Goal: Task Accomplishment & Management: Use online tool/utility

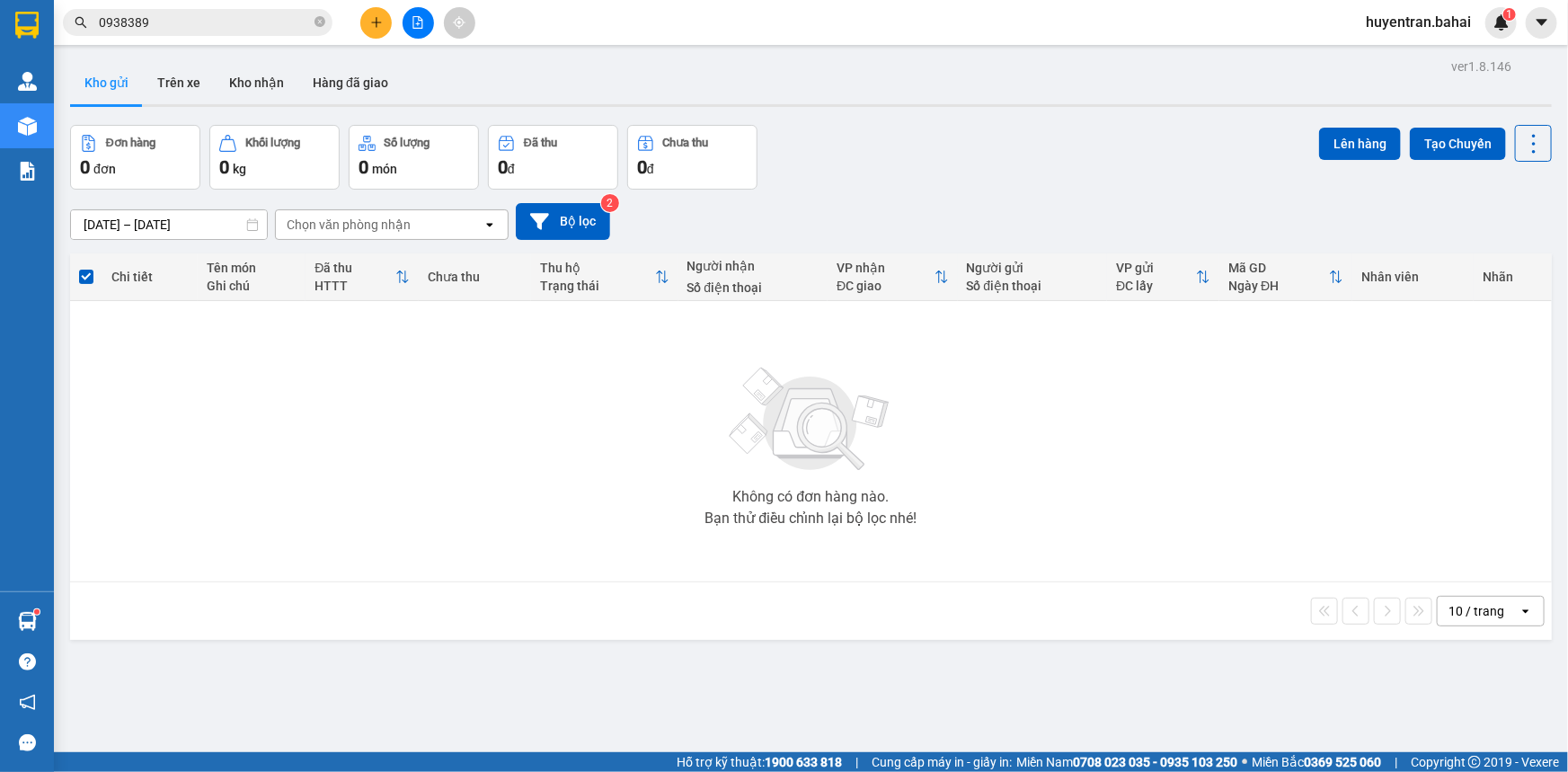
scroll to position [82, 0]
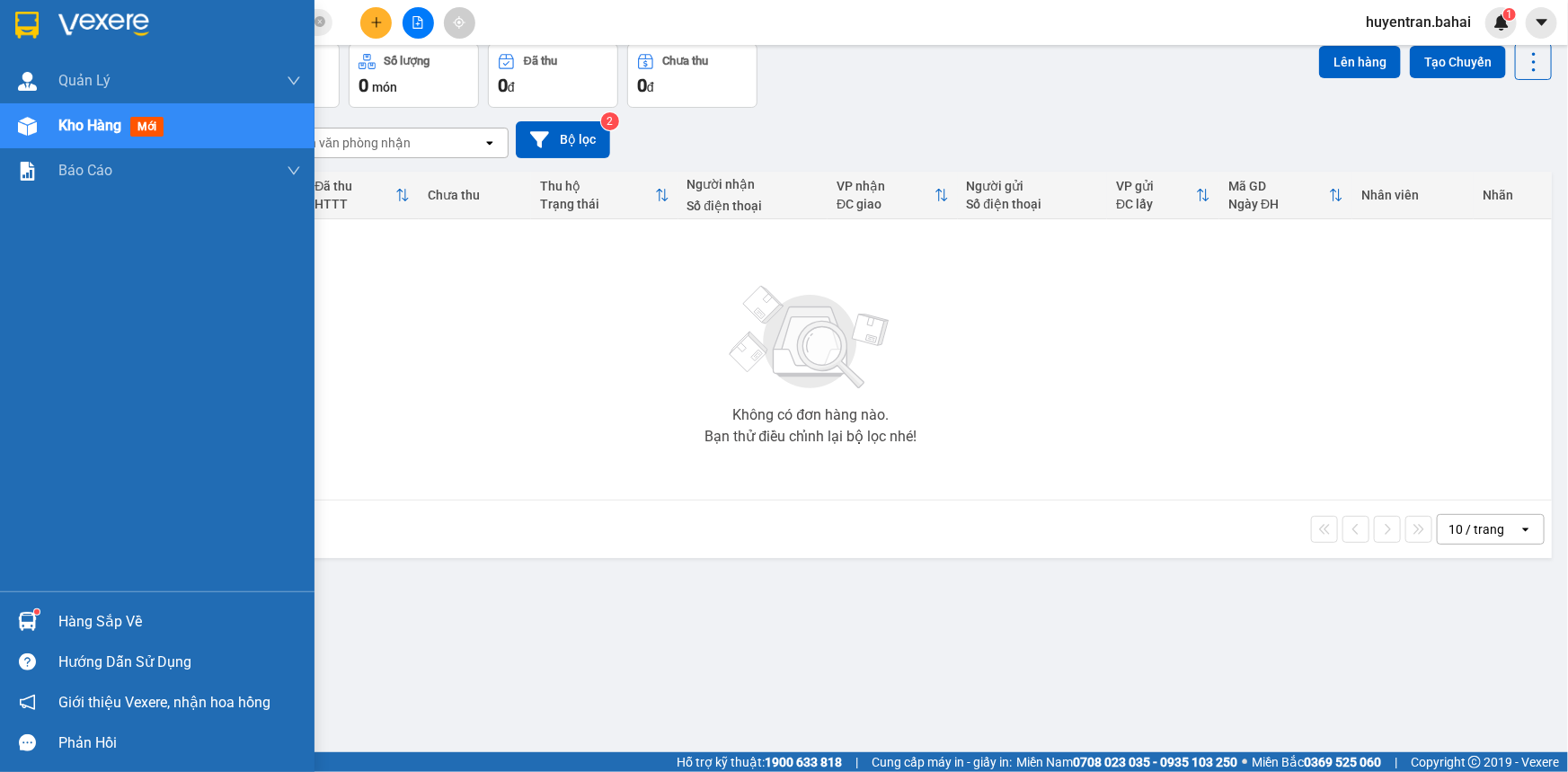
click at [105, 20] on img at bounding box center [104, 25] width 91 height 27
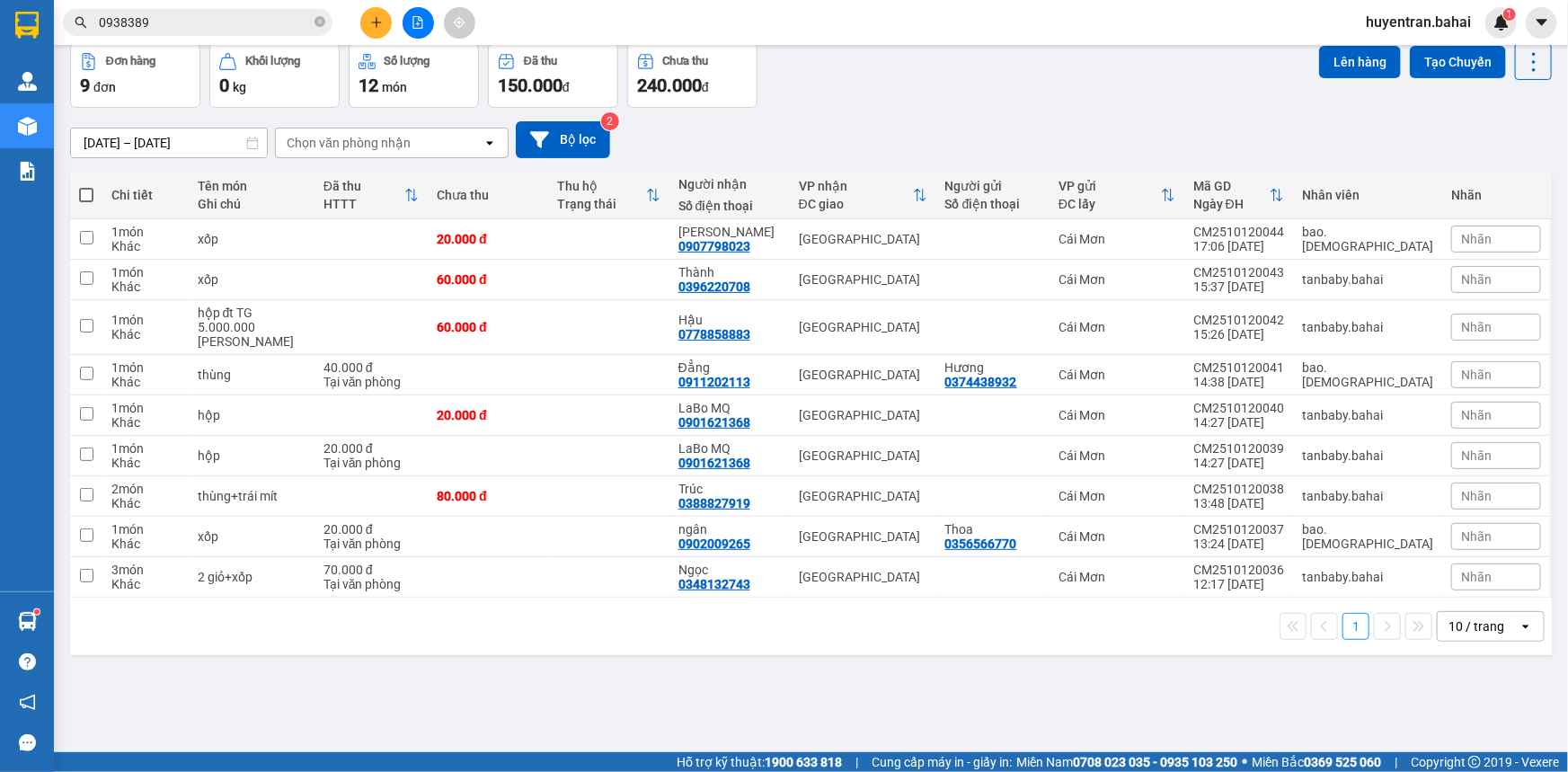
click at [79, 188] on span at bounding box center [86, 195] width 14 height 14
click at [86, 186] on input "checkbox" at bounding box center [86, 186] width 0 height 0
checkbox input "true"
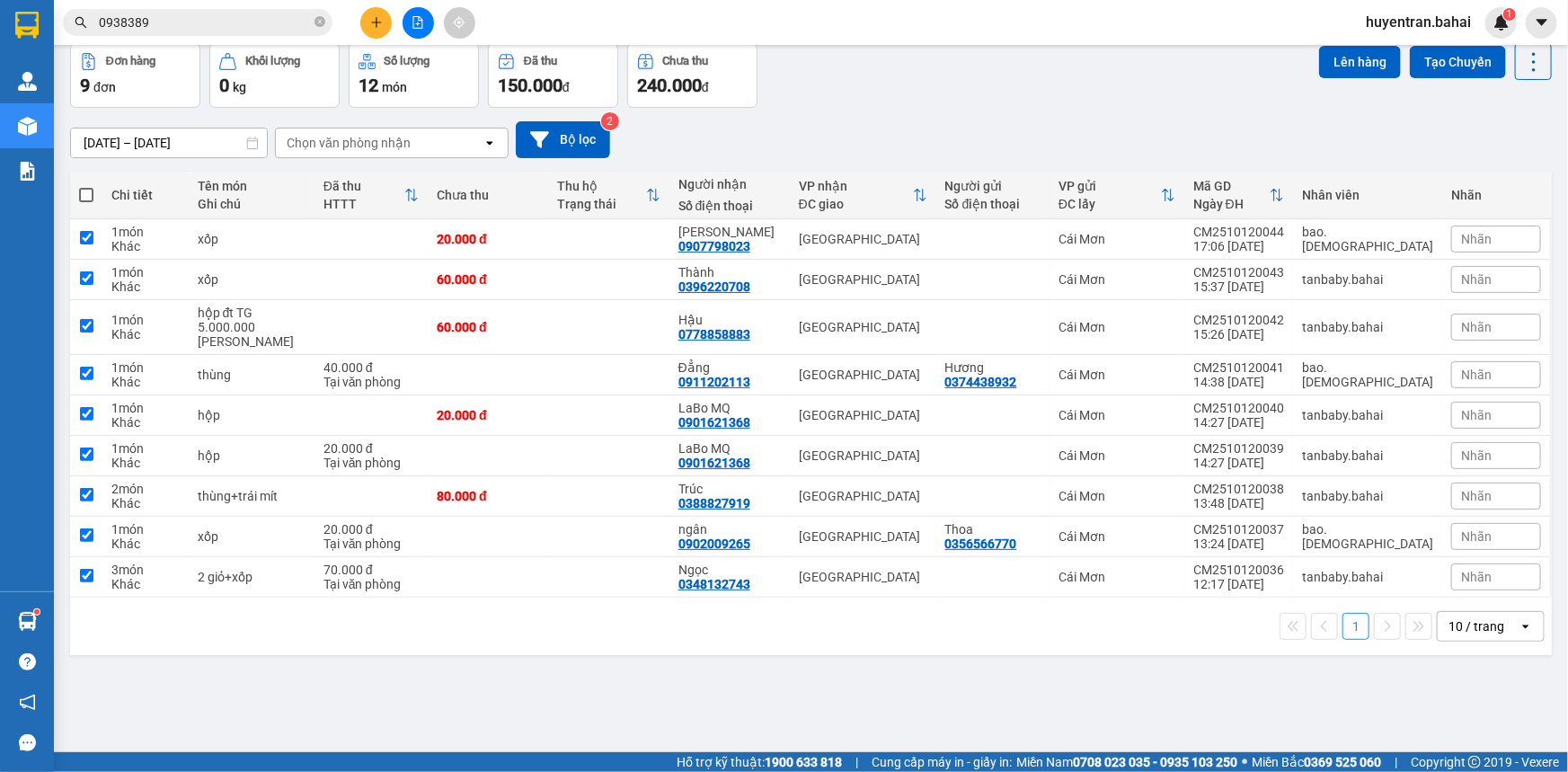
checkbox input "true"
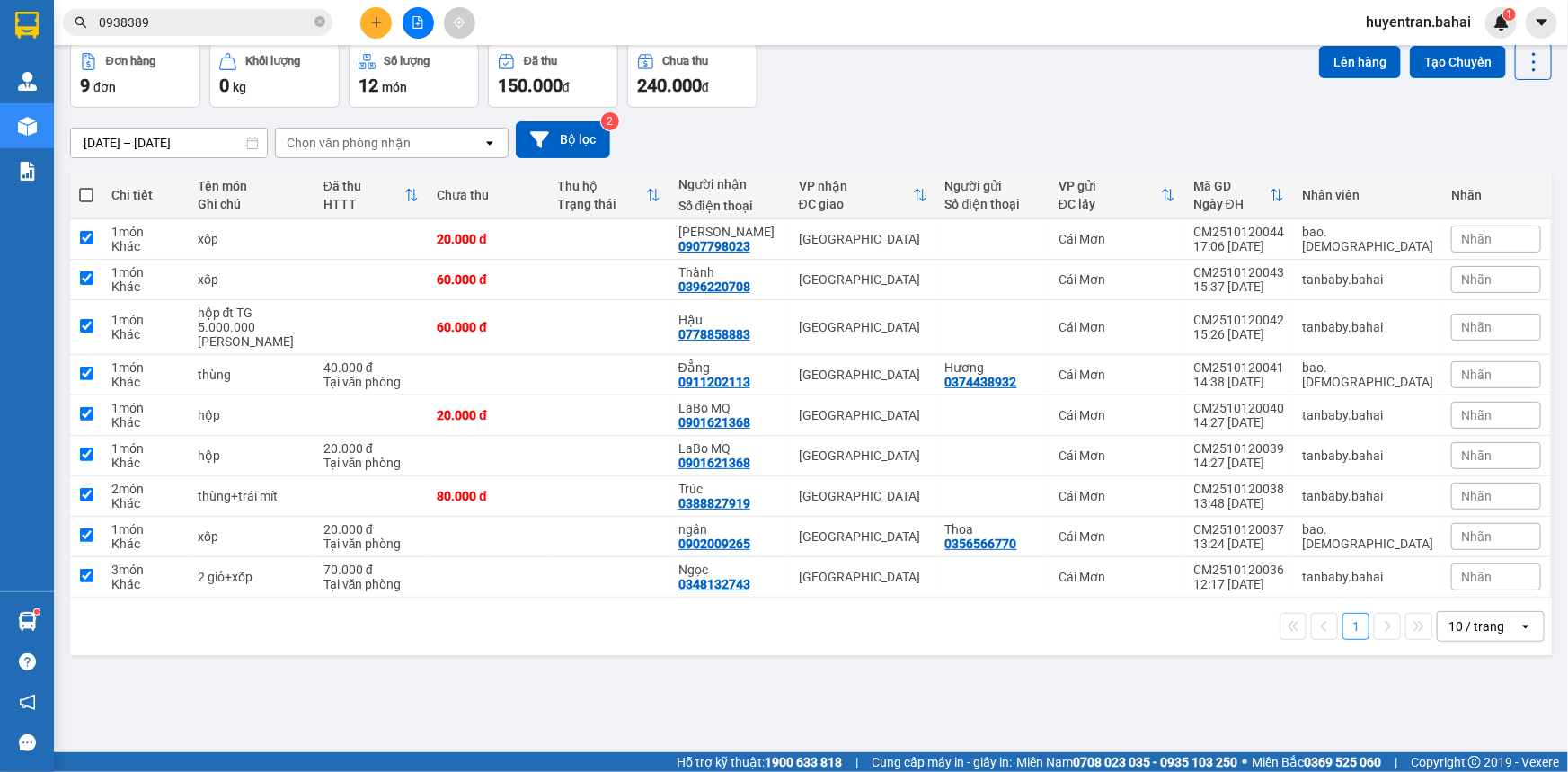
checkbox input "true"
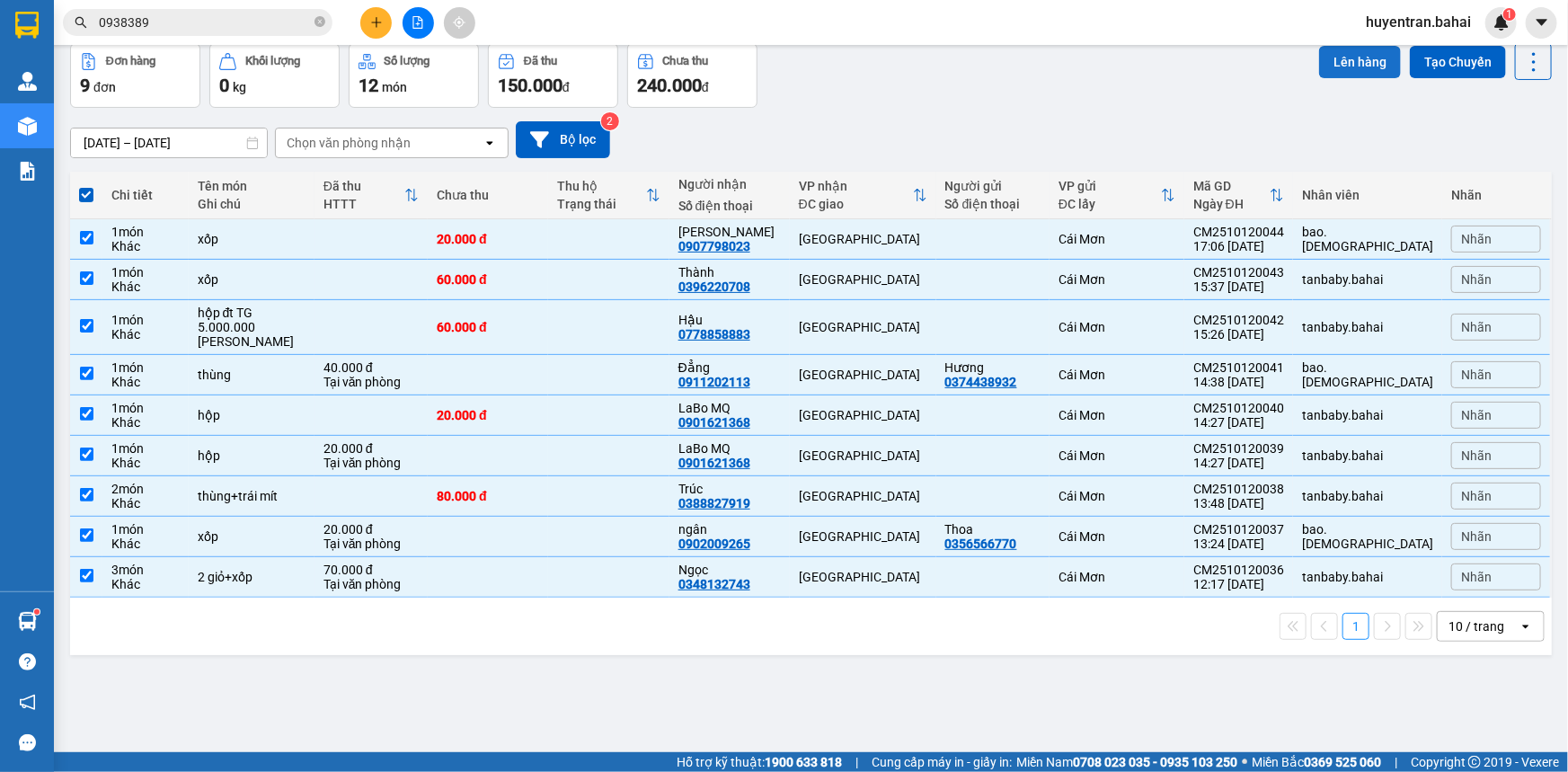
click at [1330, 58] on button "Lên hàng" at bounding box center [1360, 62] width 82 height 32
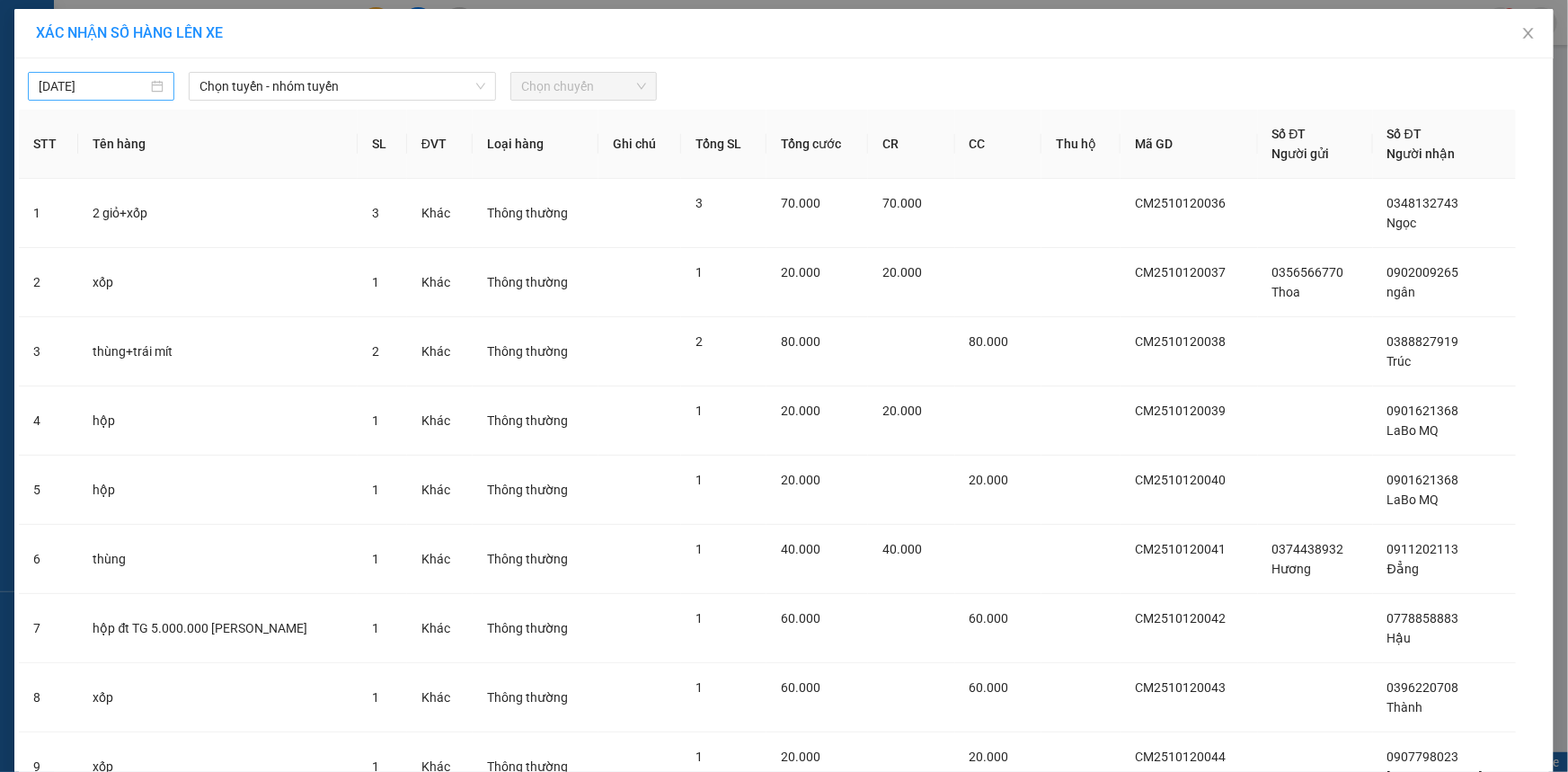
click at [101, 86] on input "[DATE]" at bounding box center [93, 86] width 108 height 20
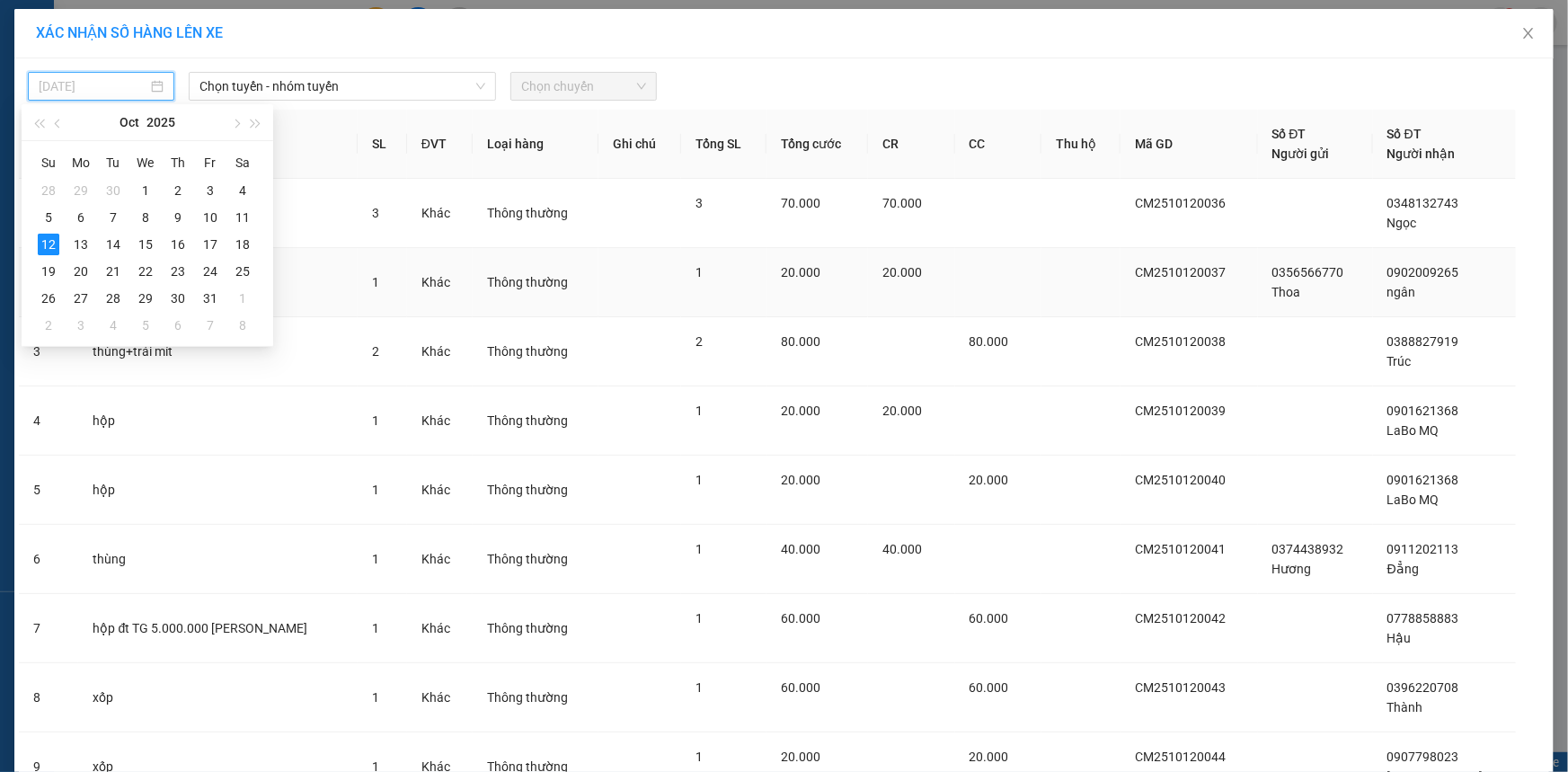
click at [83, 256] on td "13" at bounding box center [81, 244] width 32 height 27
type input "[DATE]"
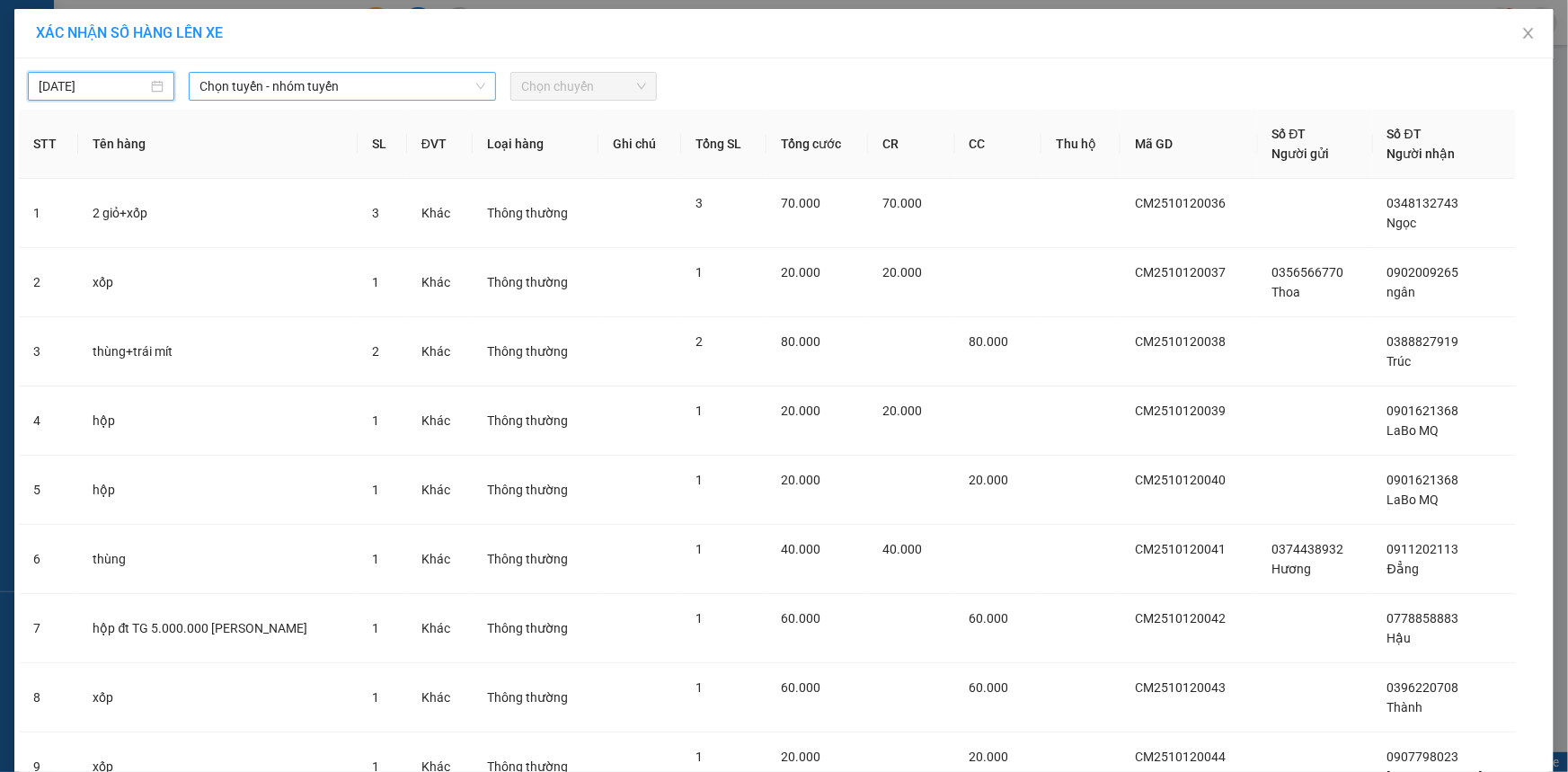
click at [303, 78] on span "Chọn tuyến - nhóm tuyến" at bounding box center [342, 87] width 286 height 27
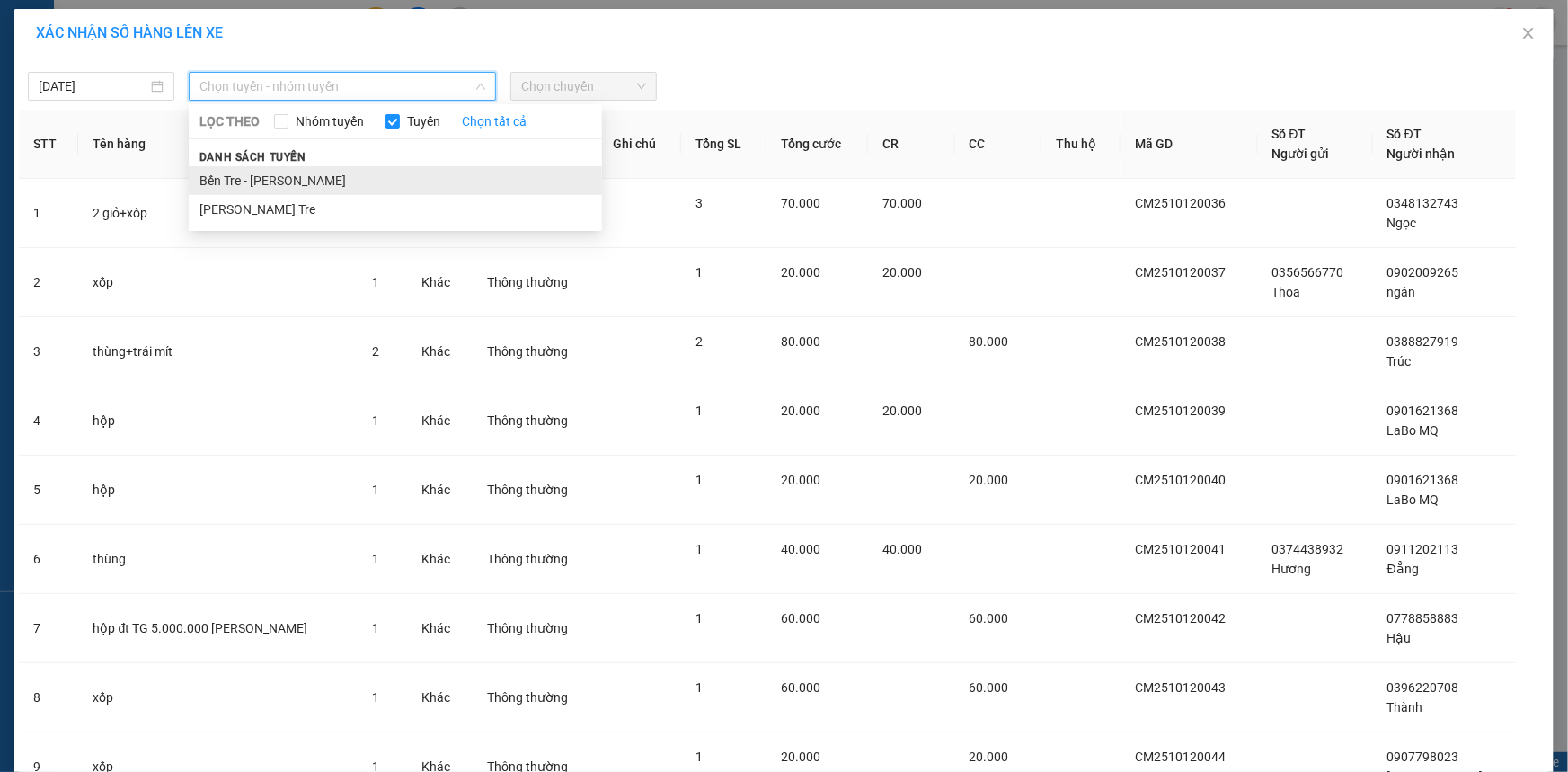
click at [315, 190] on li "Bến Tre - [PERSON_NAME]" at bounding box center [395, 181] width 413 height 29
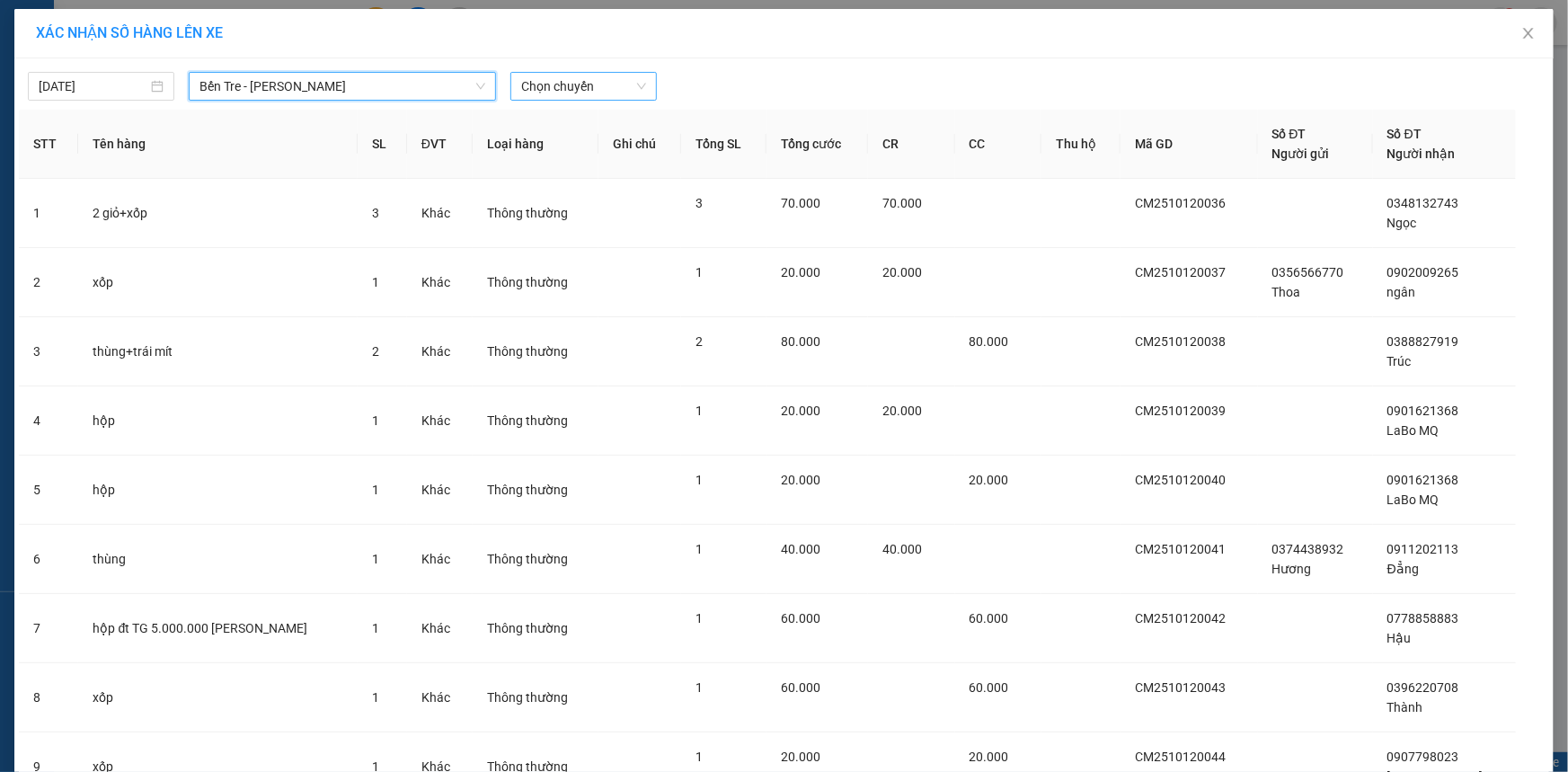
click at [583, 87] on span "Chọn chuyến" at bounding box center [583, 87] width 124 height 27
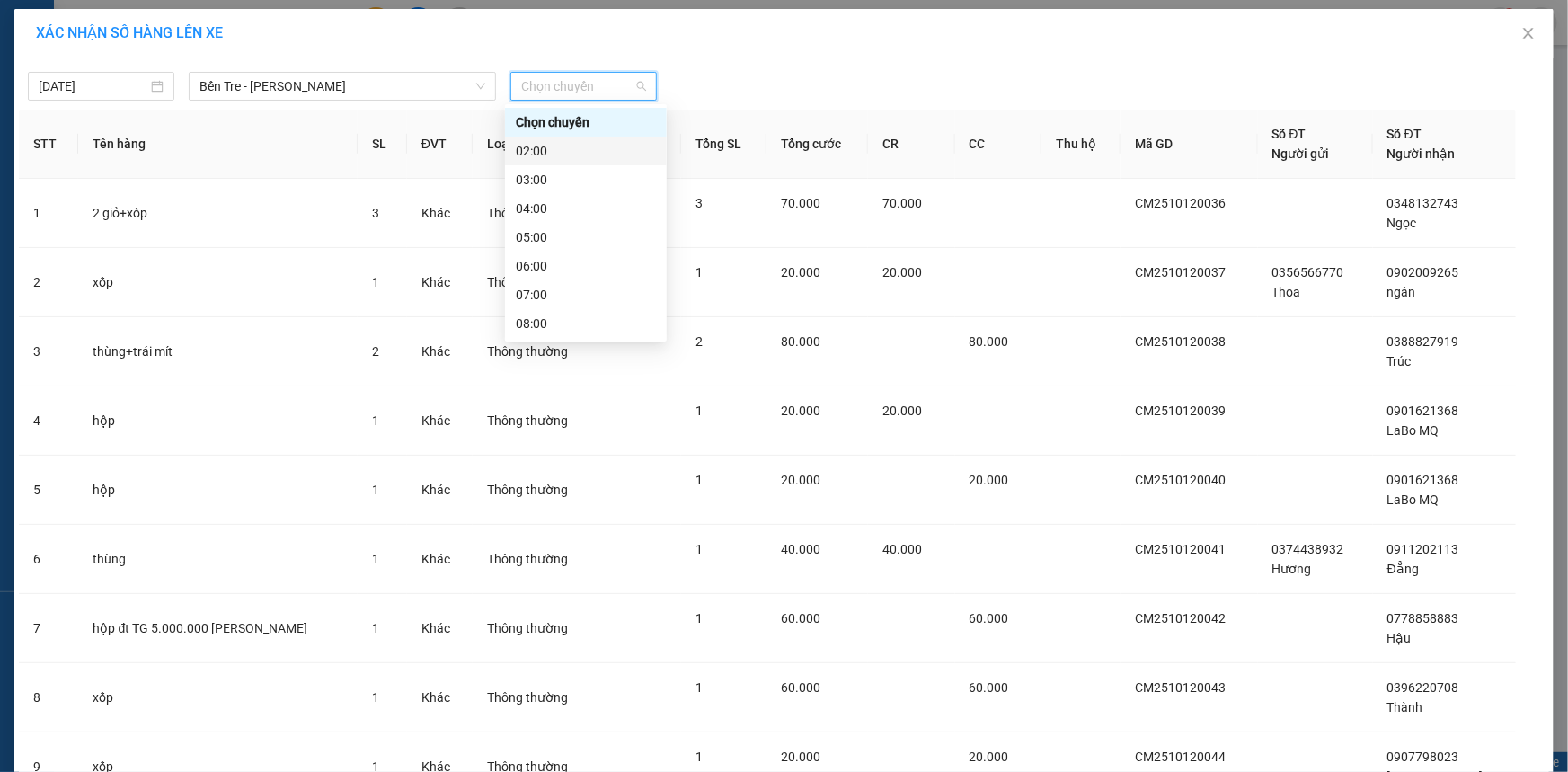
click at [543, 139] on div "02:00" at bounding box center [585, 151] width 162 height 29
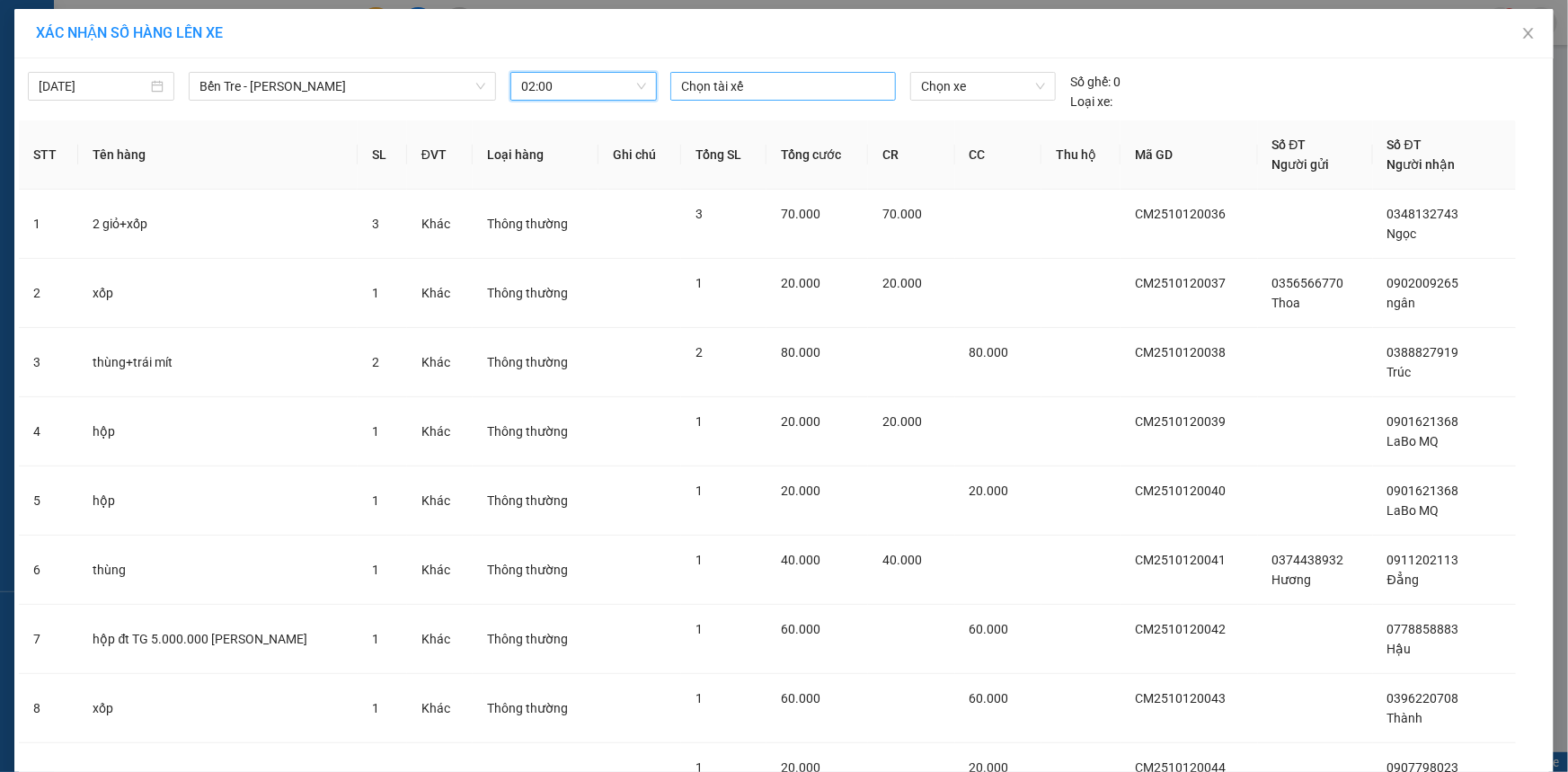
click at [700, 87] on div at bounding box center [783, 86] width 217 height 22
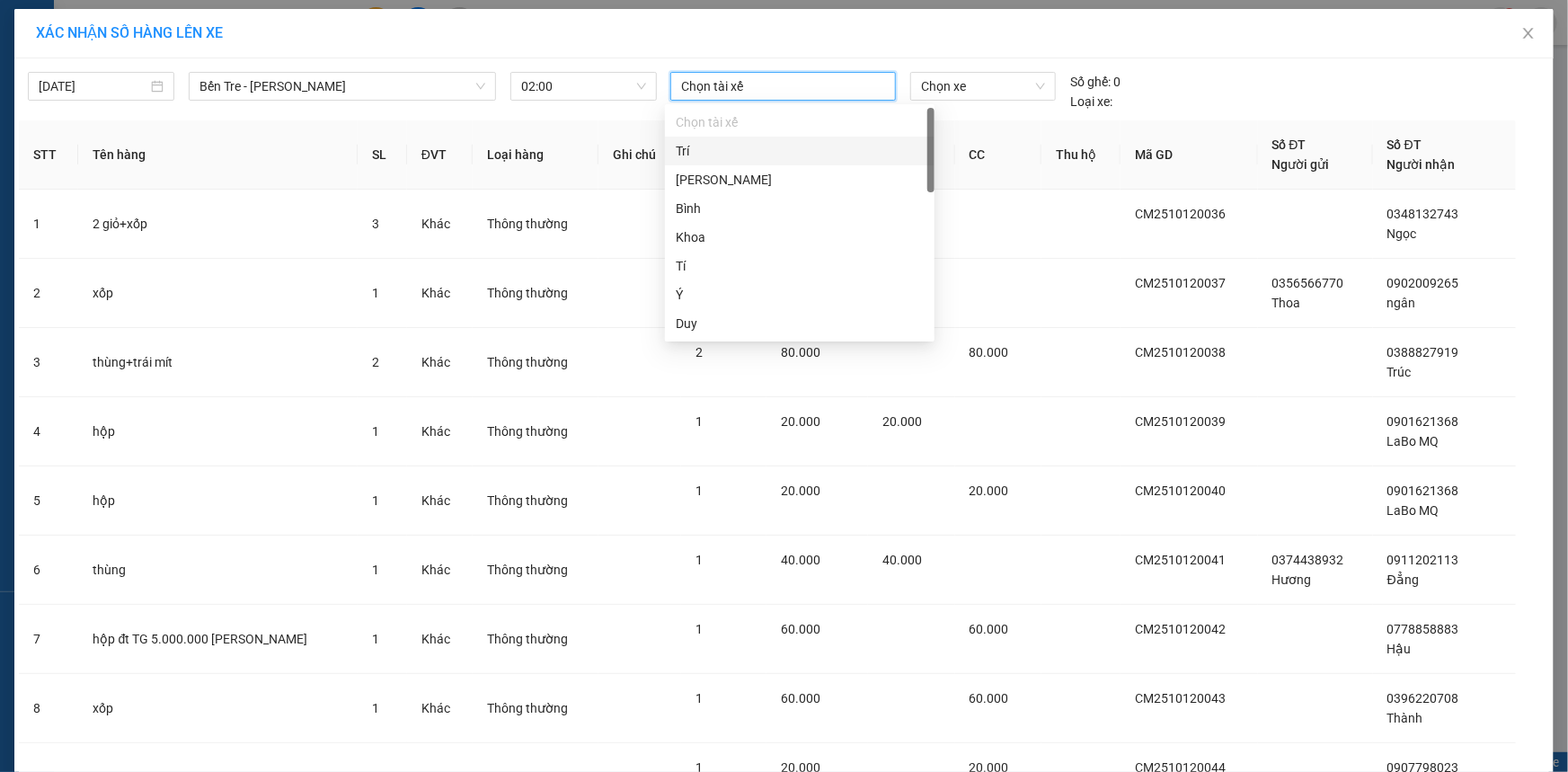
type input "b"
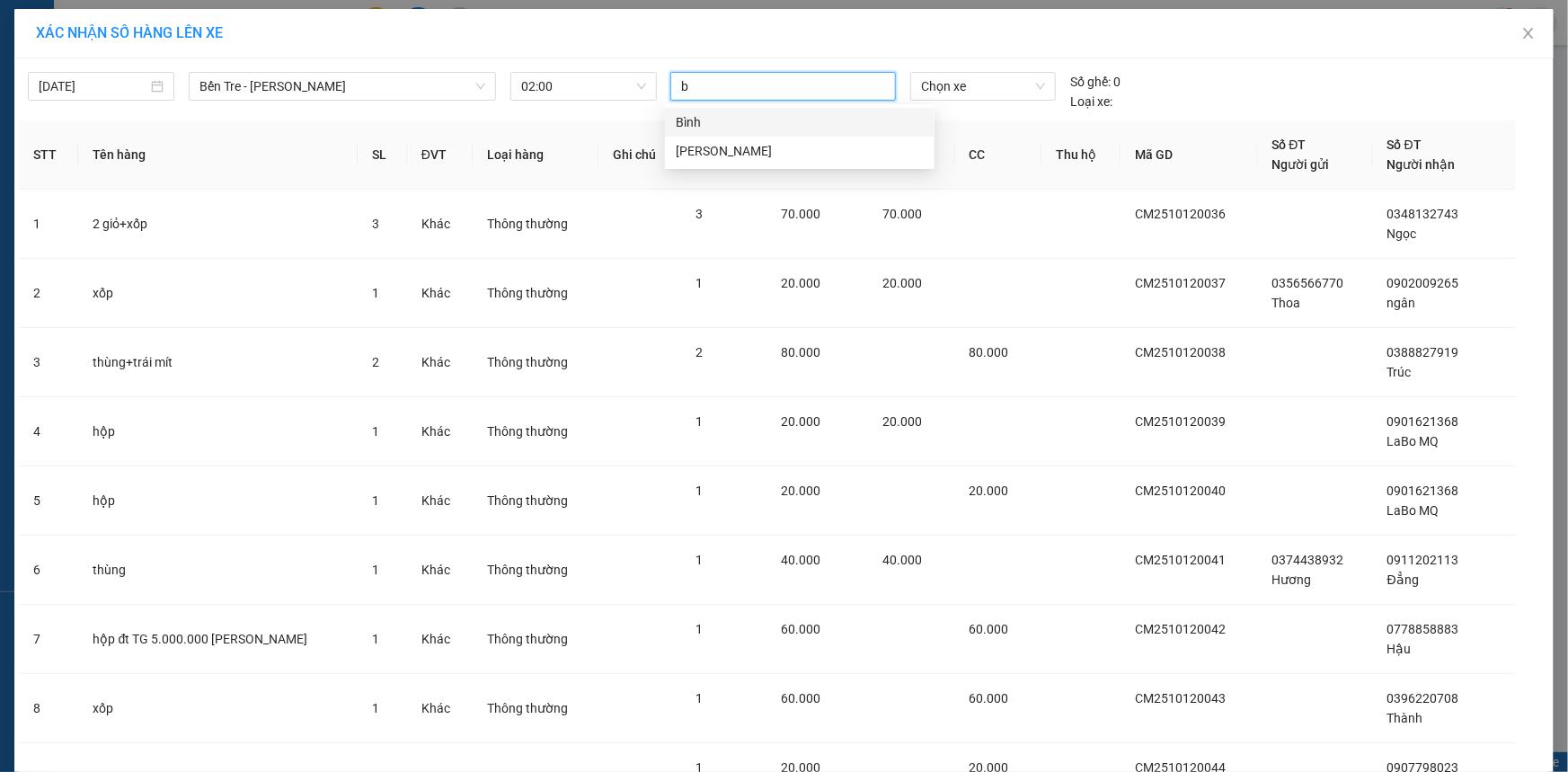
click at [707, 124] on div "Bình" at bounding box center [799, 122] width 248 height 20
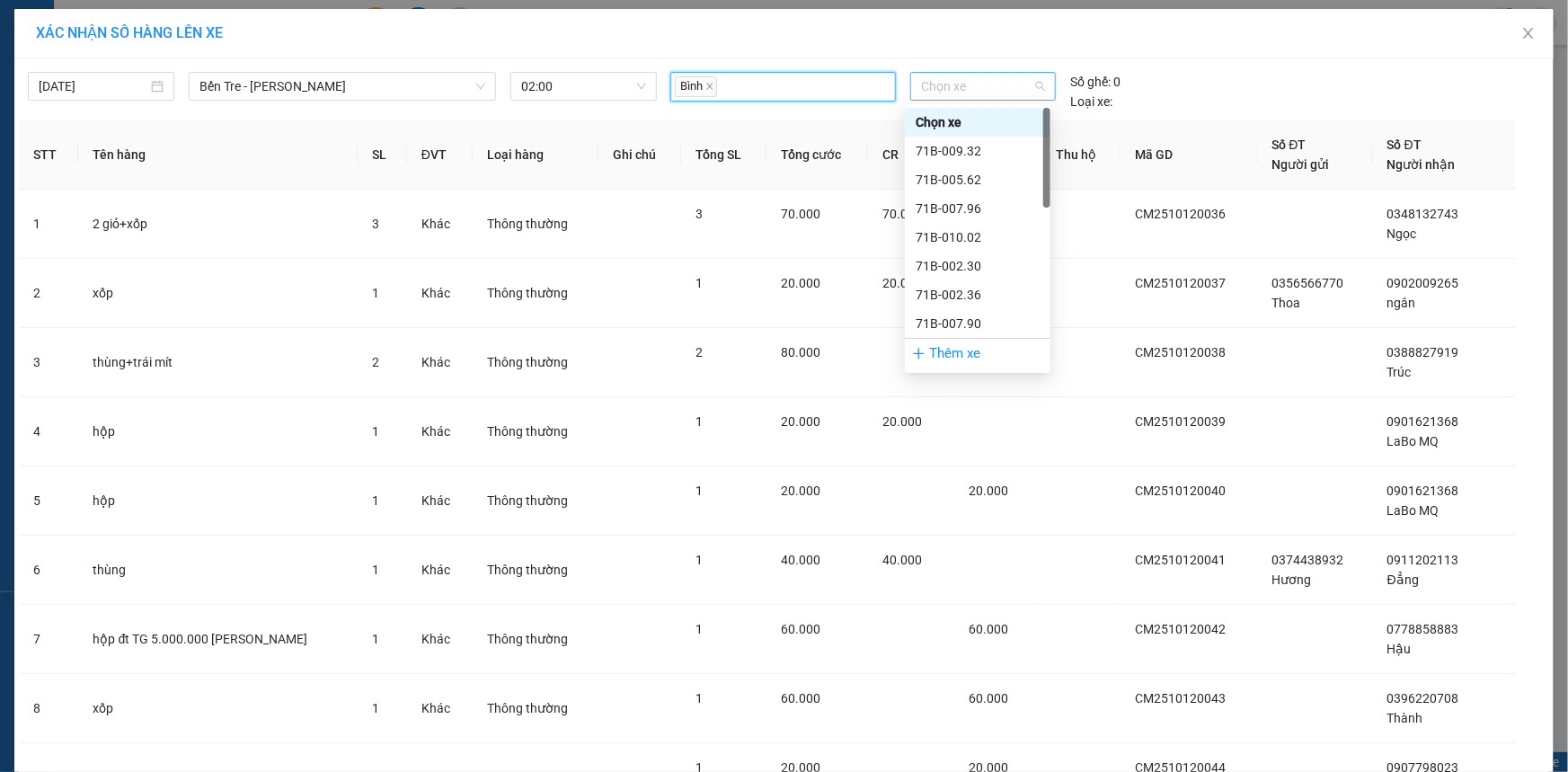
click at [930, 91] on span "Chọn xe" at bounding box center [983, 87] width 124 height 27
type input "77"
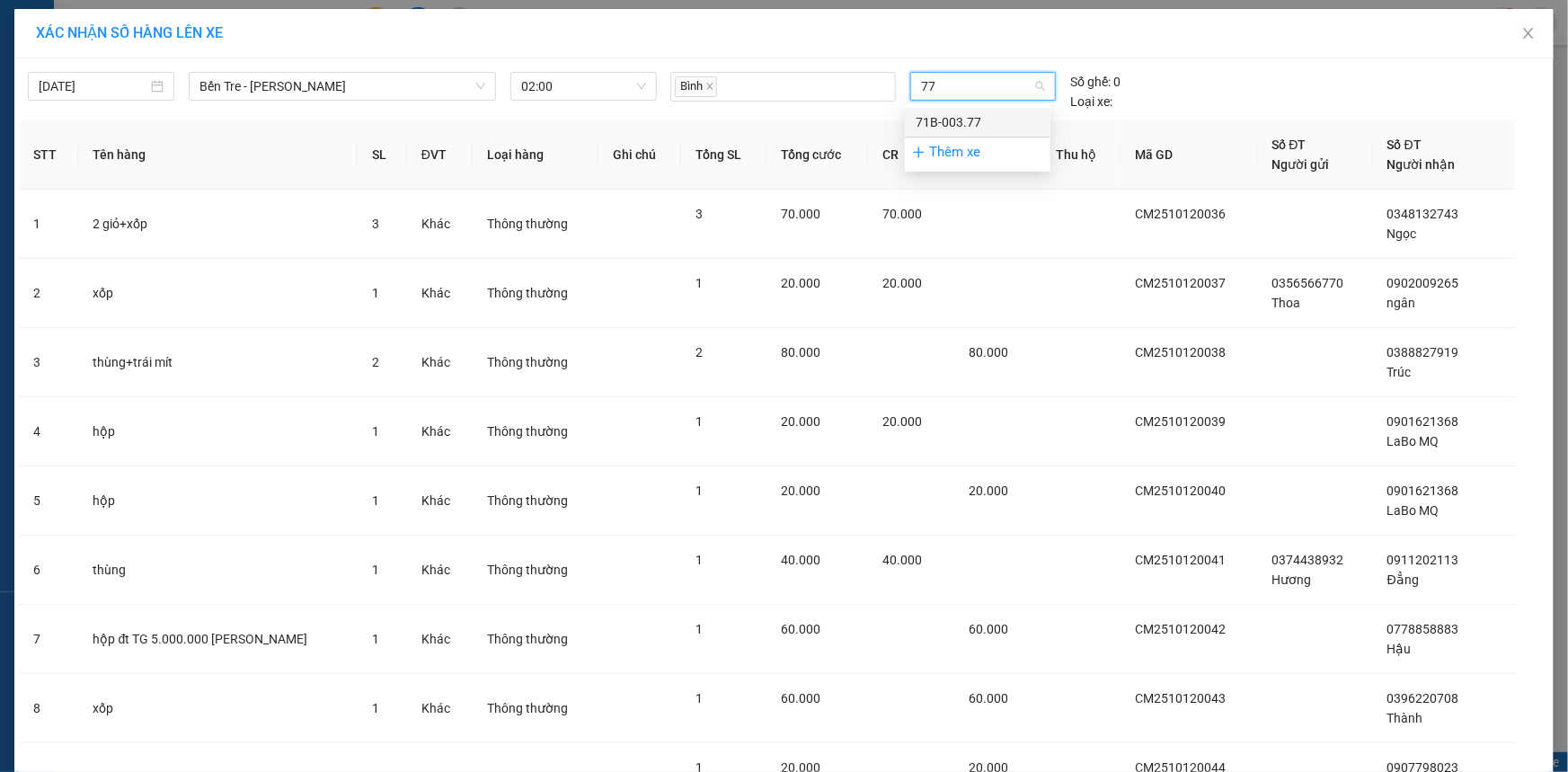
click at [964, 112] on div "71B-003.77" at bounding box center [978, 122] width 124 height 20
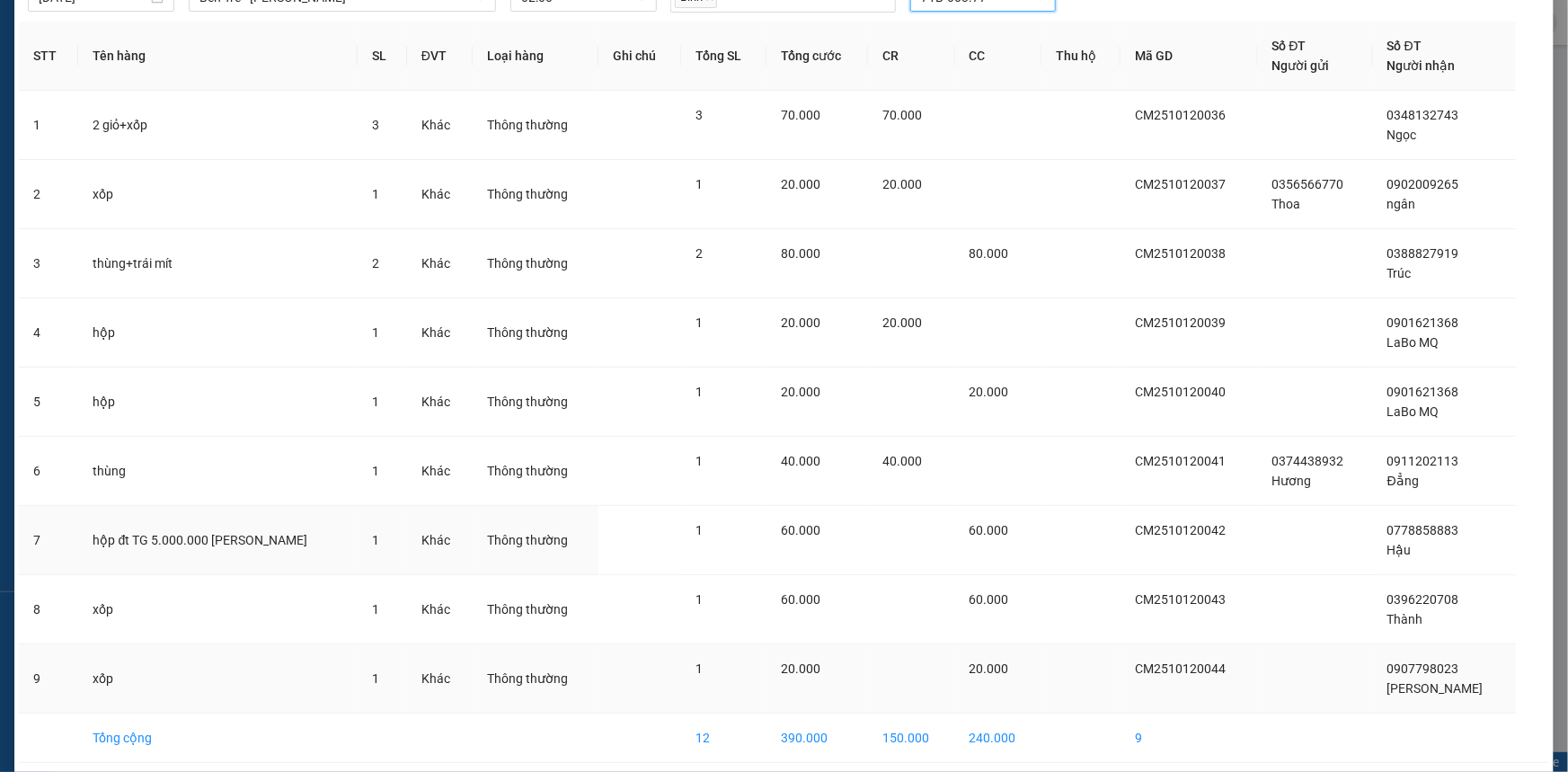
scroll to position [160, 0]
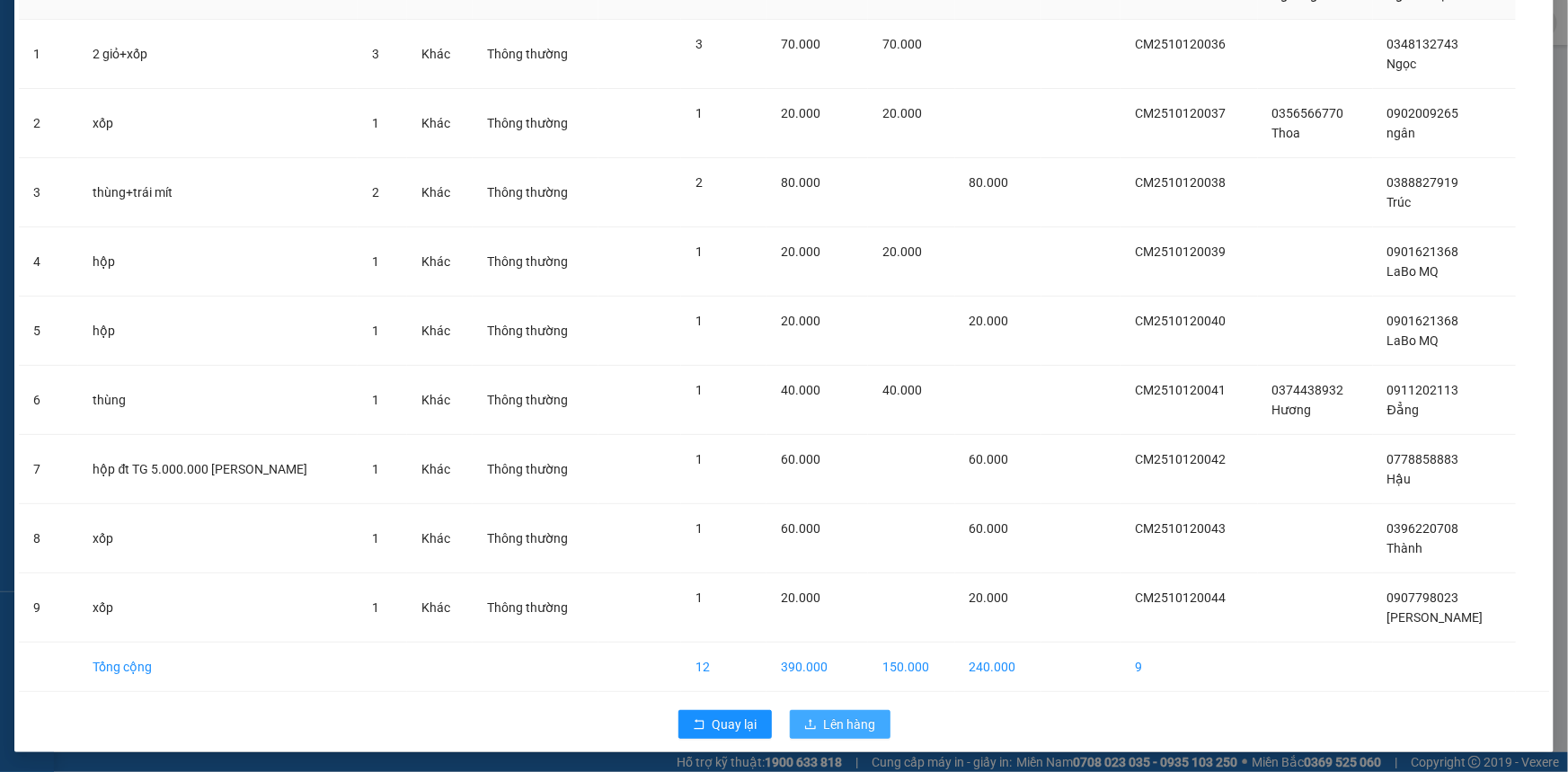
click at [839, 715] on span "Lên hàng" at bounding box center [850, 724] width 52 height 20
